Goal: Information Seeking & Learning: Learn about a topic

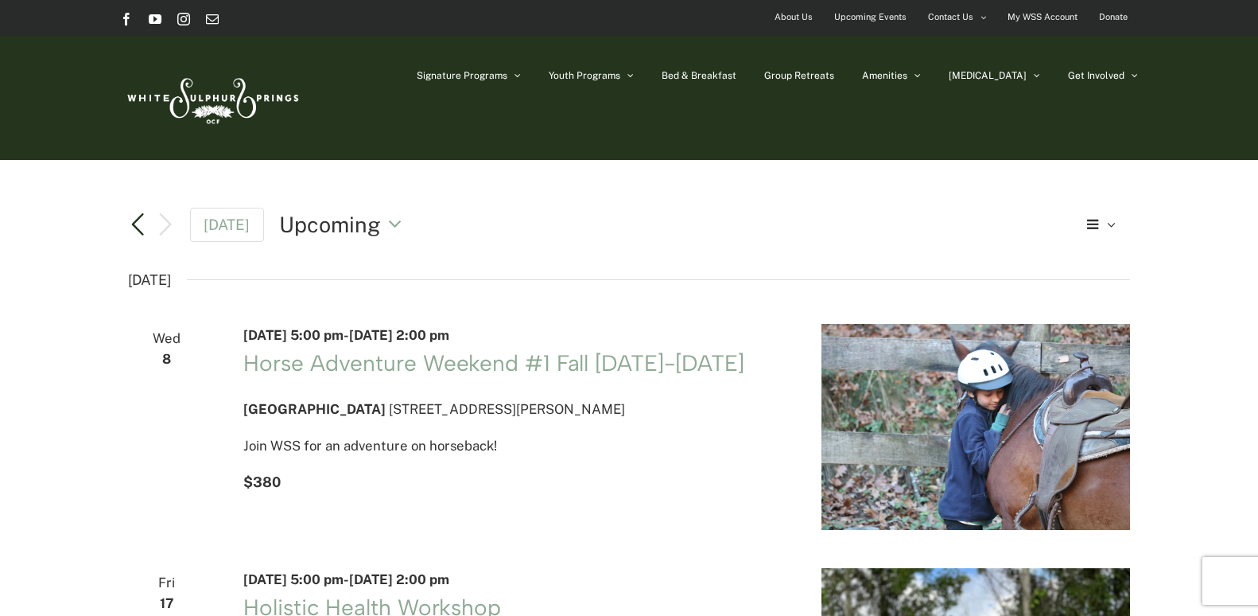
click at [135, 219] on link "Previous Events" at bounding box center [137, 224] width 19 height 19
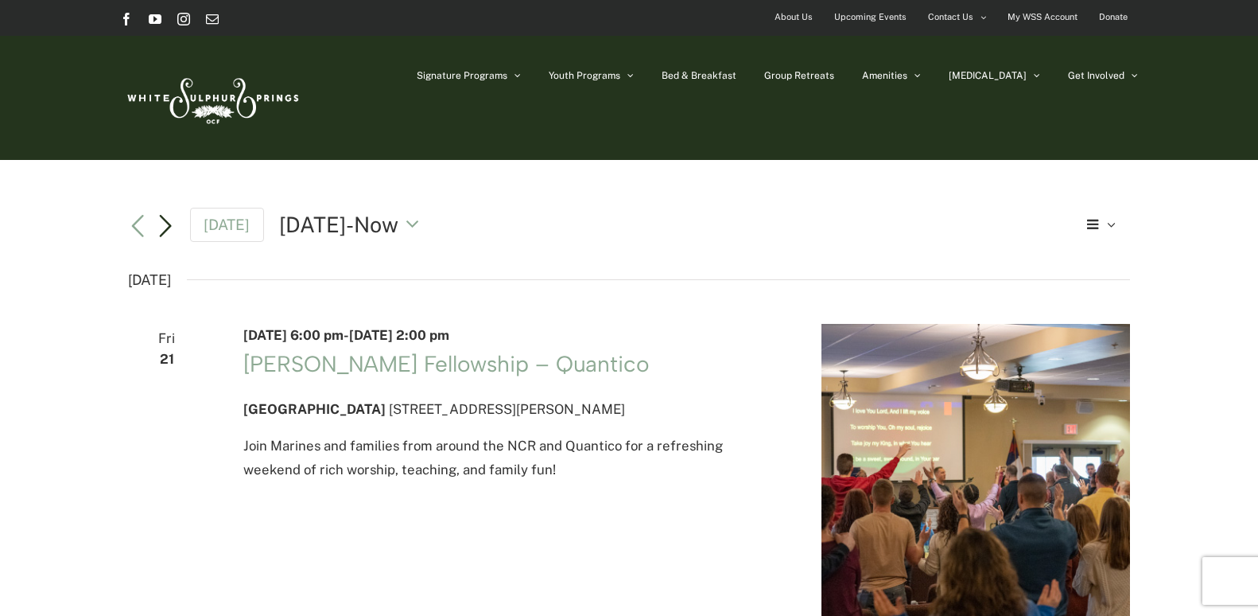
click at [165, 223] on link "Next Events" at bounding box center [165, 226] width 19 height 19
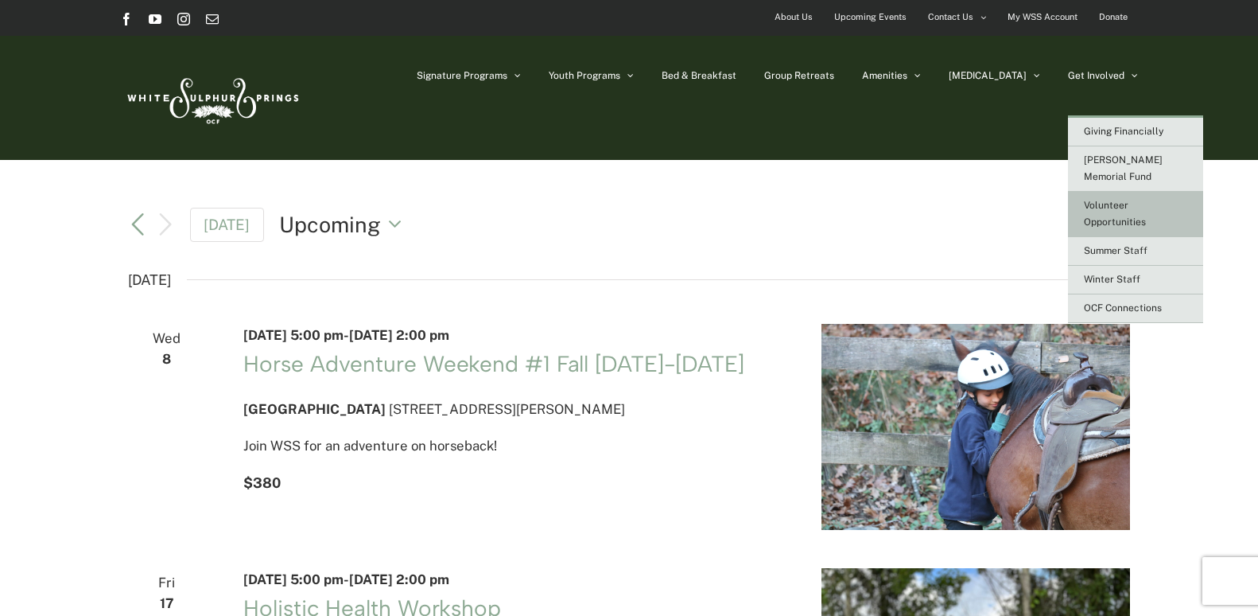
click at [1116, 196] on link "Volunteer Opportunities" at bounding box center [1135, 214] width 135 height 45
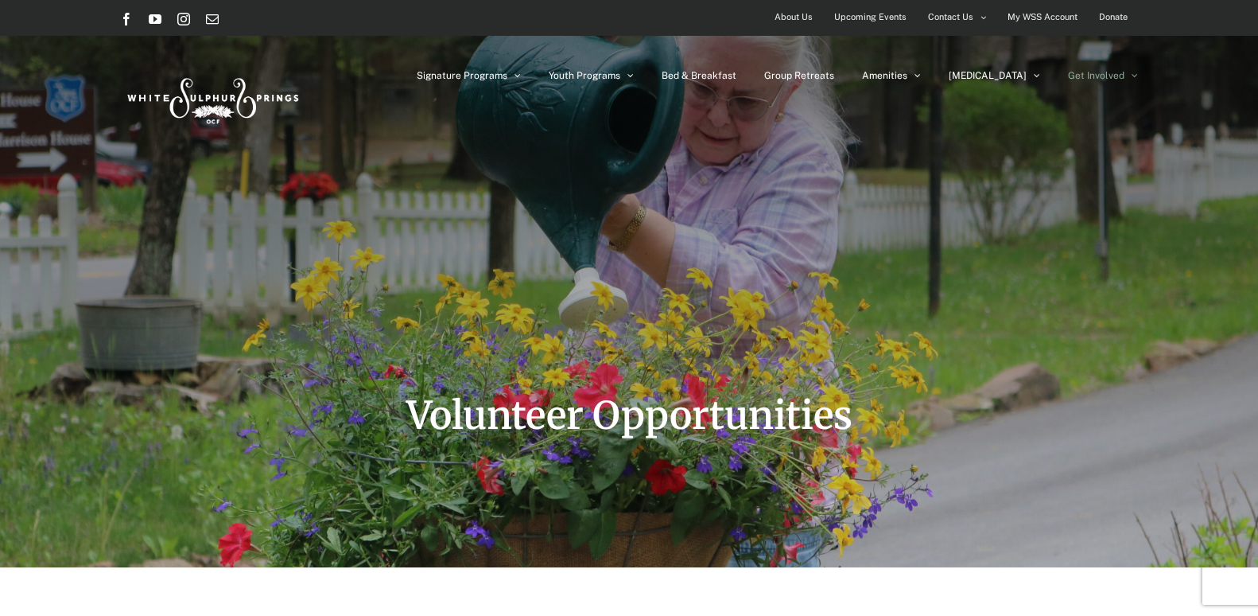
click at [701, 424] on span "Volunteer Opportunities" at bounding box center [629, 415] width 446 height 48
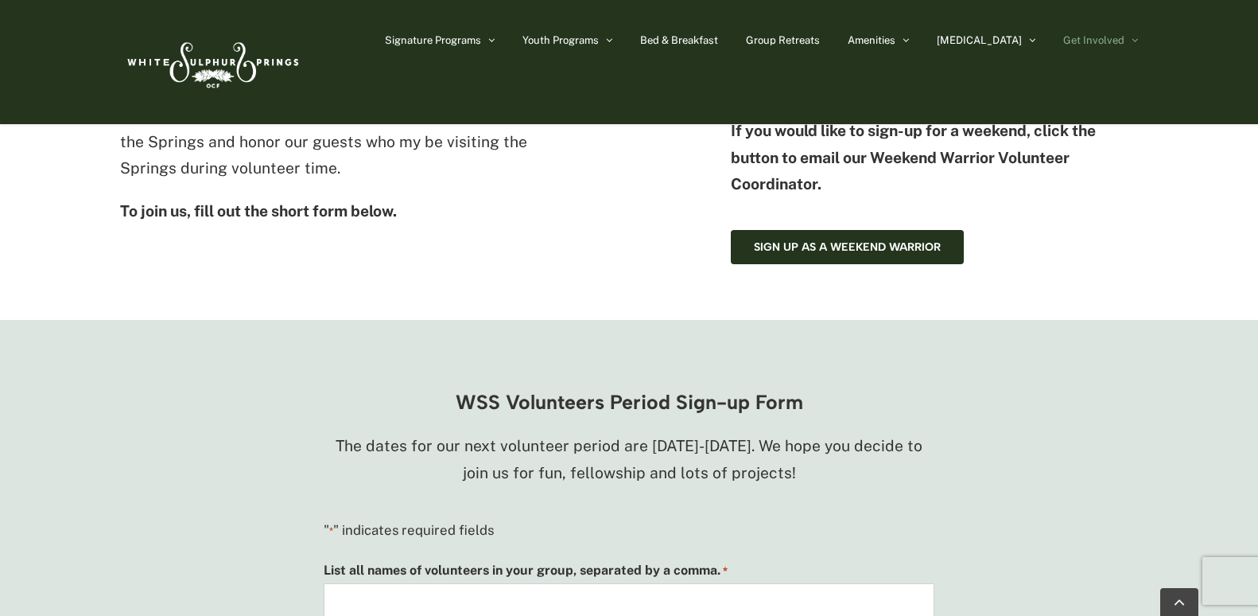
scroll to position [922, 0]
